Goal: Information Seeking & Learning: Learn about a topic

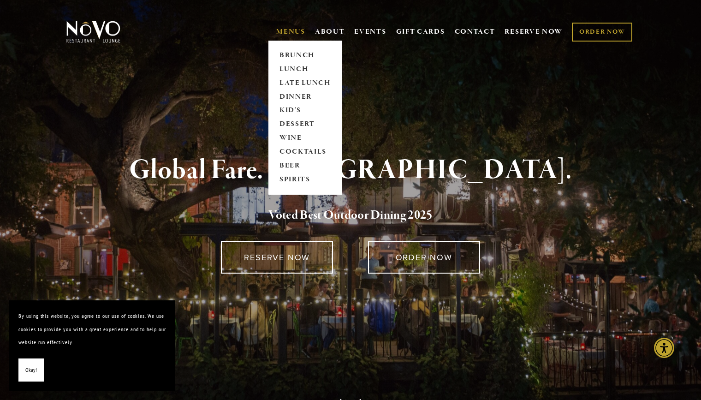
click at [293, 35] on link "MENUS" at bounding box center [290, 31] width 29 height 9
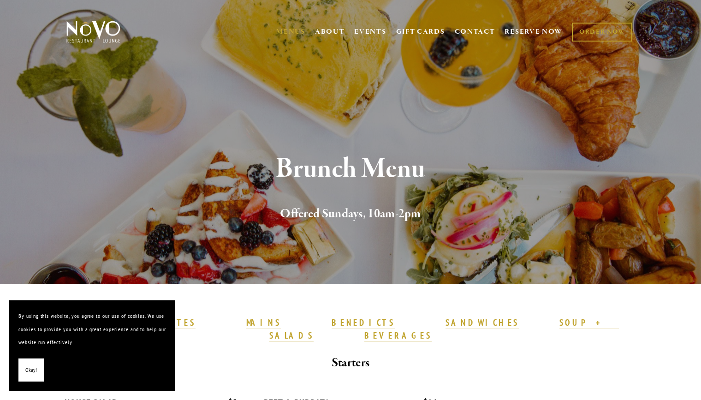
click at [301, 98] on div "Brunch Menu Offered Sundays, 10am-2pm" at bounding box center [350, 188] width 664 height 189
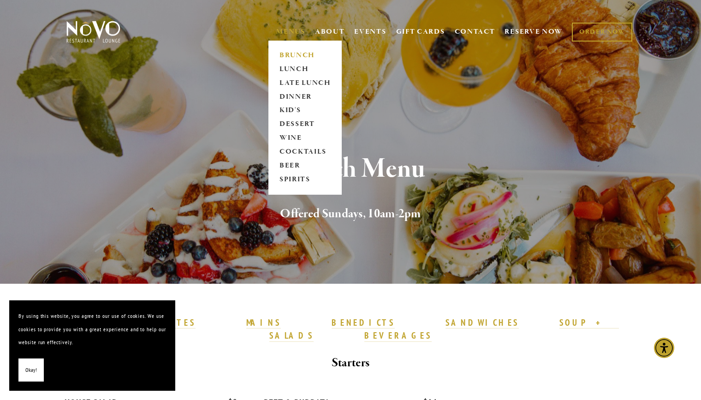
click at [294, 32] on link "MENUS" at bounding box center [290, 31] width 29 height 9
click at [294, 96] on link "DINNER" at bounding box center [305, 97] width 58 height 14
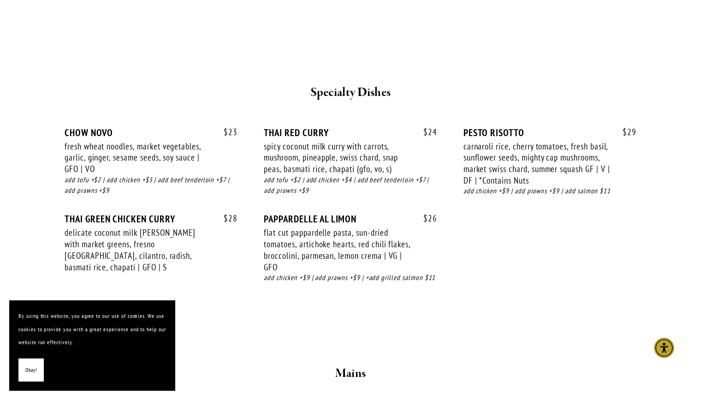
scroll to position [1214, 0]
